Goal: Task Accomplishment & Management: Complete application form

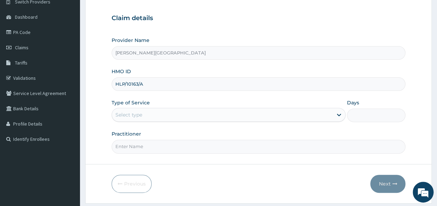
scroll to position [61, 0]
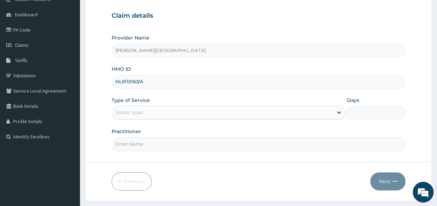
type input "HLP/10163/A"
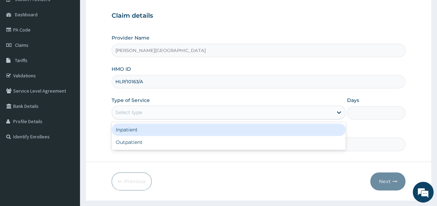
click at [242, 108] on div "Select type" at bounding box center [222, 112] width 221 height 11
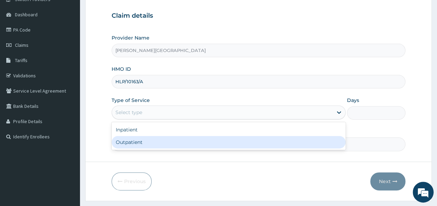
click at [222, 145] on div "Outpatient" at bounding box center [228, 142] width 234 height 13
type input "1"
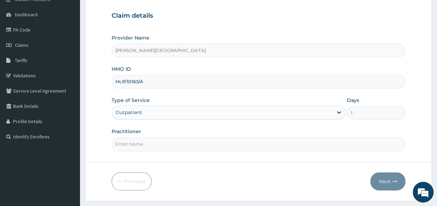
click at [209, 148] on input "Practitioner" at bounding box center [258, 145] width 294 height 14
type input "Dr. Chike"
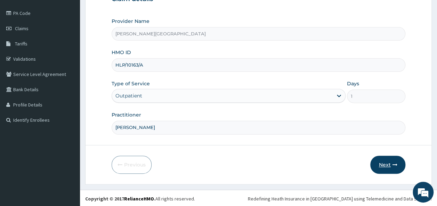
click at [383, 161] on button "Next" at bounding box center [387, 165] width 35 height 18
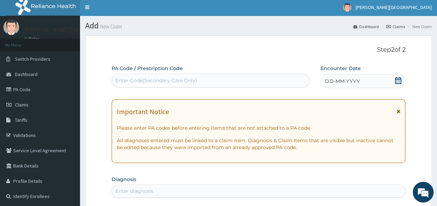
scroll to position [0, 0]
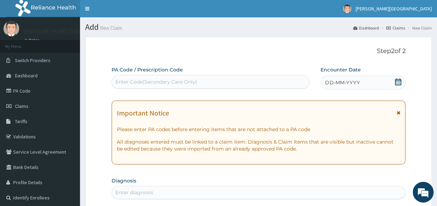
click at [398, 80] on icon at bounding box center [398, 81] width 6 height 7
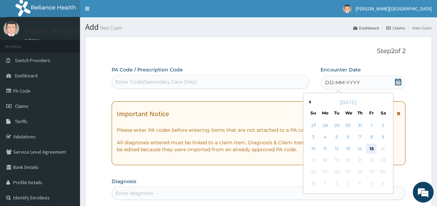
click at [372, 147] on div "15" at bounding box center [371, 149] width 10 height 10
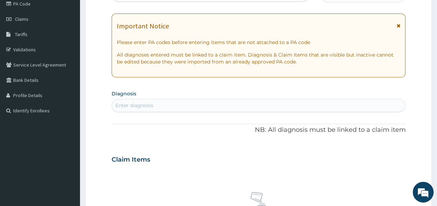
scroll to position [89, 0]
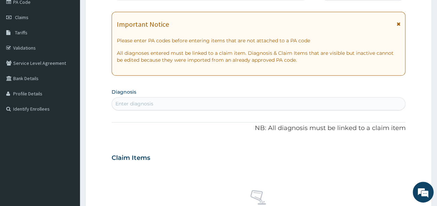
click at [204, 109] on div "Enter diagnosis" at bounding box center [258, 103] width 294 height 13
click at [204, 106] on div "Enter diagnosis" at bounding box center [258, 103] width 293 height 11
type input "HYPERTE"
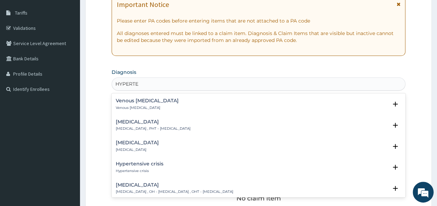
scroll to position [199, 0]
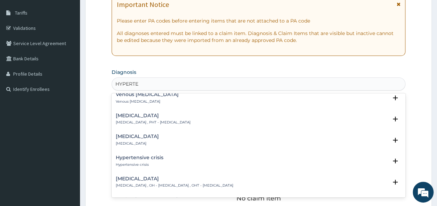
click at [182, 155] on div "Hypertensive crisis Hypertensive crisis" at bounding box center [258, 161] width 285 height 12
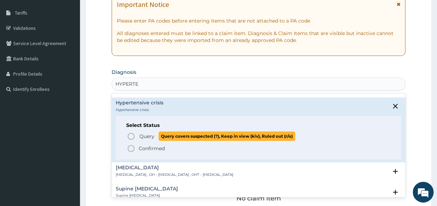
scroll to position [254, 0]
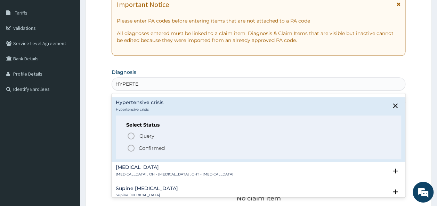
click at [144, 145] on p "Confirmed" at bounding box center [152, 148] width 26 height 7
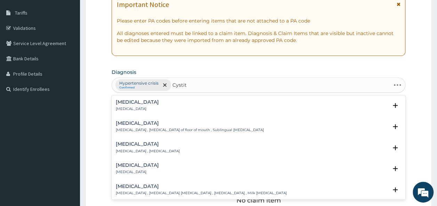
type input "Cystiti"
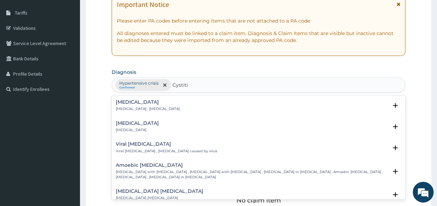
click at [155, 125] on div "Acute cystitis Acute cystitis" at bounding box center [258, 127] width 285 height 12
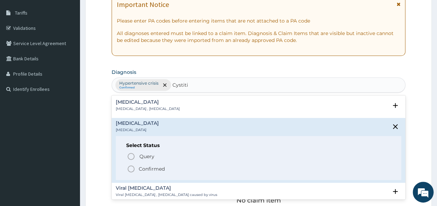
click at [146, 171] on p "Confirmed" at bounding box center [152, 169] width 26 height 7
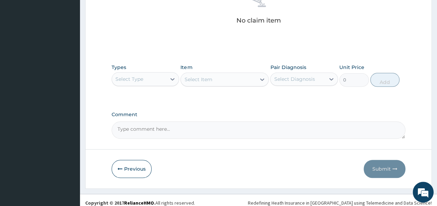
scroll to position [291, 0]
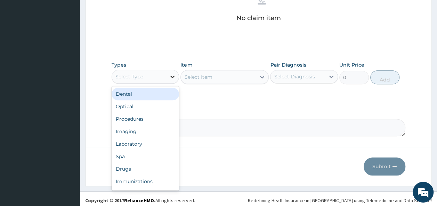
click at [169, 77] on icon at bounding box center [172, 76] width 7 height 7
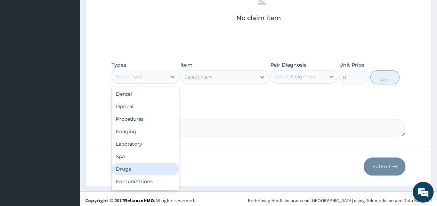
click at [140, 170] on div "Drugs" at bounding box center [145, 169] width 68 height 13
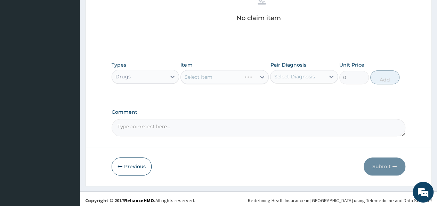
click at [236, 76] on div "Select Item" at bounding box center [224, 77] width 88 height 14
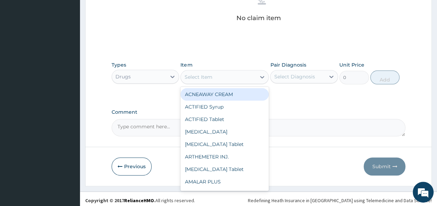
click at [239, 77] on div "Select Item" at bounding box center [218, 77] width 75 height 11
click at [164, 74] on div "Drugs" at bounding box center [139, 76] width 55 height 11
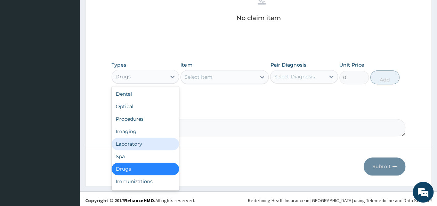
click at [146, 142] on div "Laboratory" at bounding box center [145, 144] width 68 height 13
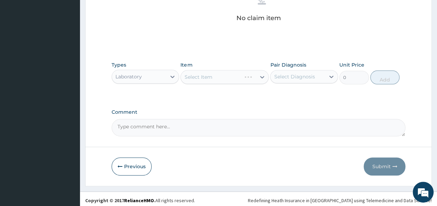
click at [196, 79] on div "Select Item" at bounding box center [224, 77] width 88 height 14
click at [263, 78] on div "Select Item" at bounding box center [224, 77] width 88 height 14
click at [264, 76] on div "Select Item" at bounding box center [224, 77] width 88 height 14
click at [173, 68] on div "Types Laboratory" at bounding box center [145, 72] width 68 height 23
click at [171, 74] on icon at bounding box center [172, 76] width 7 height 7
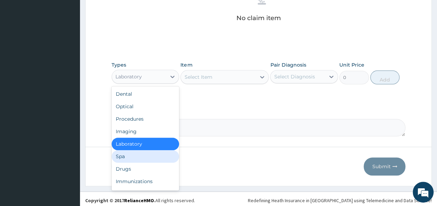
scroll to position [24, 0]
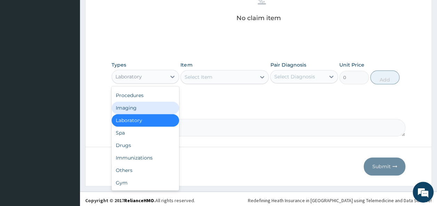
click at [133, 110] on div "Imaging" at bounding box center [145, 108] width 68 height 13
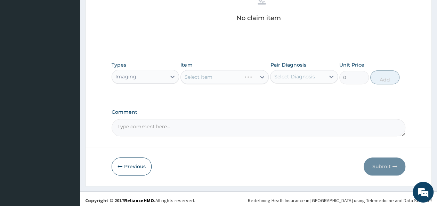
click at [262, 79] on div "Select Item" at bounding box center [224, 77] width 88 height 14
click at [260, 75] on div "Select Item" at bounding box center [224, 77] width 88 height 14
click at [250, 77] on div "Select Item" at bounding box center [224, 77] width 88 height 14
click at [261, 76] on div "Select Item" at bounding box center [224, 77] width 88 height 14
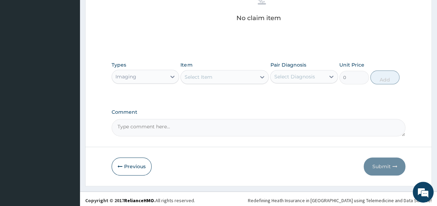
click at [242, 78] on div "Select Item" at bounding box center [218, 77] width 75 height 11
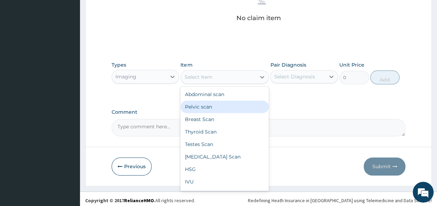
click at [238, 108] on div "Pelvic scan" at bounding box center [224, 107] width 88 height 13
type input "4250"
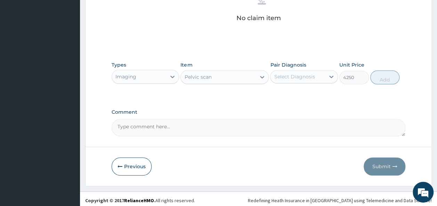
click at [323, 77] on div "Select Diagnosis" at bounding box center [297, 76] width 55 height 11
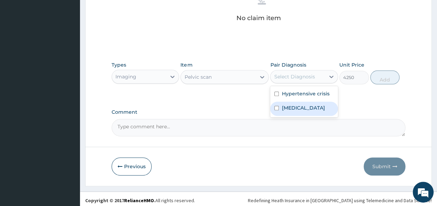
click at [308, 106] on label "Acute cystitis" at bounding box center [302, 108] width 43 height 7
checkbox input "true"
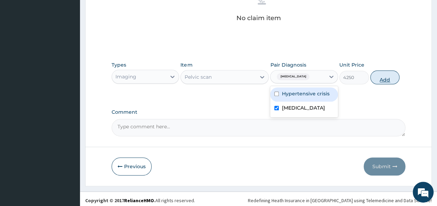
click at [383, 80] on button "Add" at bounding box center [385, 78] width 30 height 14
type input "0"
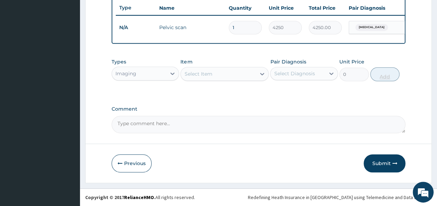
scroll to position [266, 0]
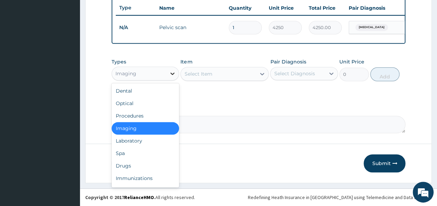
click at [174, 75] on icon at bounding box center [172, 73] width 7 height 7
click at [151, 168] on div "Drugs" at bounding box center [145, 166] width 68 height 13
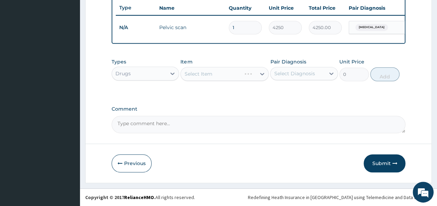
click at [256, 74] on div "Select Item" at bounding box center [224, 74] width 88 height 14
click at [261, 75] on div "Select Item" at bounding box center [224, 74] width 88 height 14
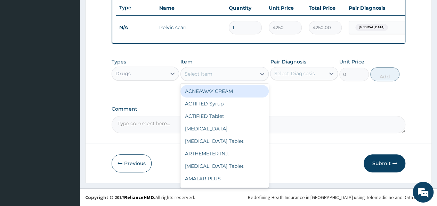
click at [249, 71] on div "Select Item" at bounding box center [218, 73] width 75 height 11
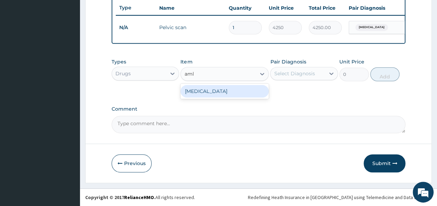
type input "amlo"
click at [246, 94] on div "Amlodipine" at bounding box center [224, 91] width 88 height 13
type input "50"
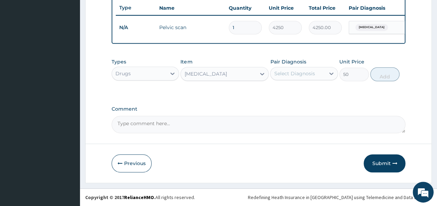
click at [323, 76] on div "Select Diagnosis" at bounding box center [297, 73] width 55 height 11
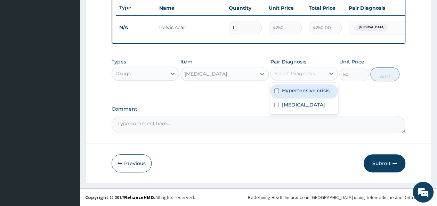
click at [309, 88] on label "Hypertensive crisis" at bounding box center [305, 90] width 48 height 7
checkbox input "true"
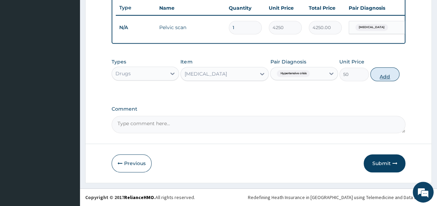
click at [384, 75] on button "Add" at bounding box center [385, 74] width 30 height 14
type input "0"
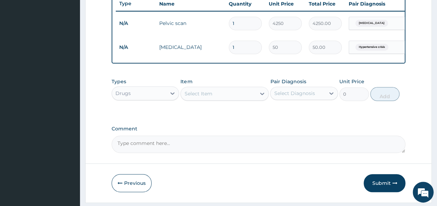
scroll to position [0, 0]
click at [248, 50] on input "1" at bounding box center [245, 48] width 33 height 14
type input "0.00"
type input "3"
type input "150.00"
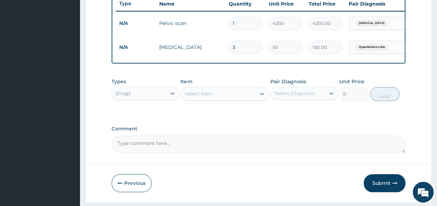
type input "30"
type input "1500.00"
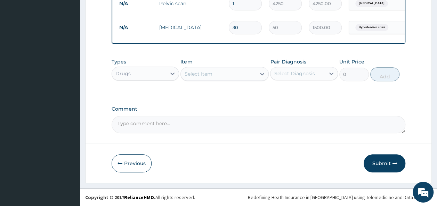
scroll to position [290, 0]
type input "30"
click at [376, 166] on button "Submit" at bounding box center [384, 164] width 42 height 18
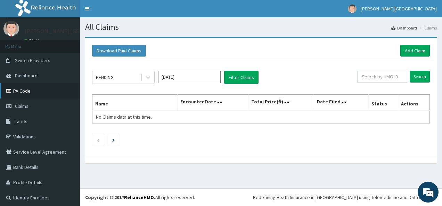
click at [26, 95] on link "PA Code" at bounding box center [40, 90] width 80 height 15
click at [29, 92] on link "PA Code" at bounding box center [40, 90] width 80 height 15
